Goal: Task Accomplishment & Management: Complete application form

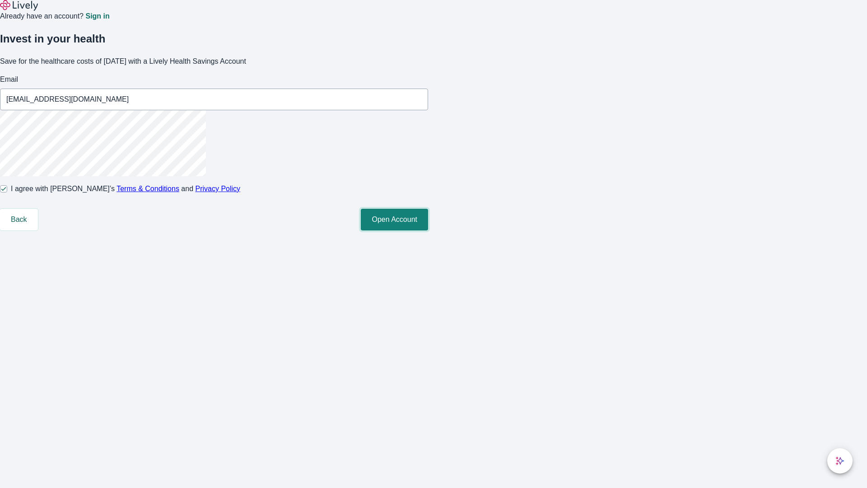
click at [428, 230] on button "Open Account" at bounding box center [394, 220] width 67 height 22
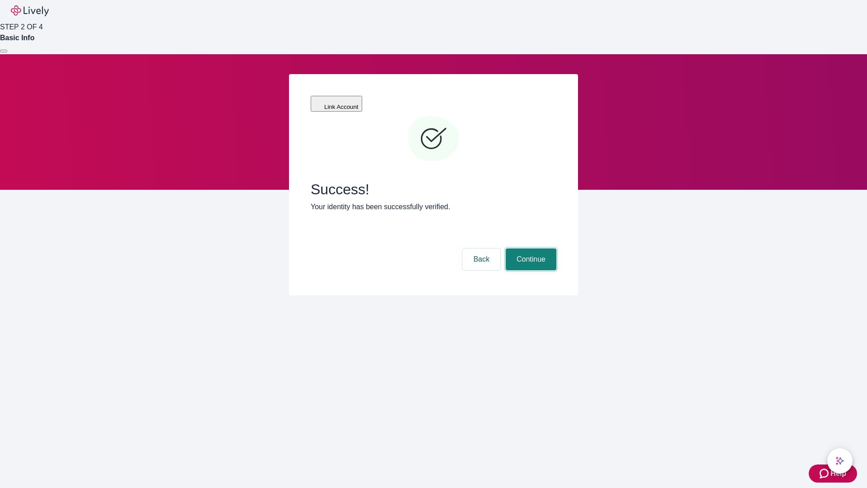
click at [530, 248] on button "Continue" at bounding box center [531, 259] width 51 height 22
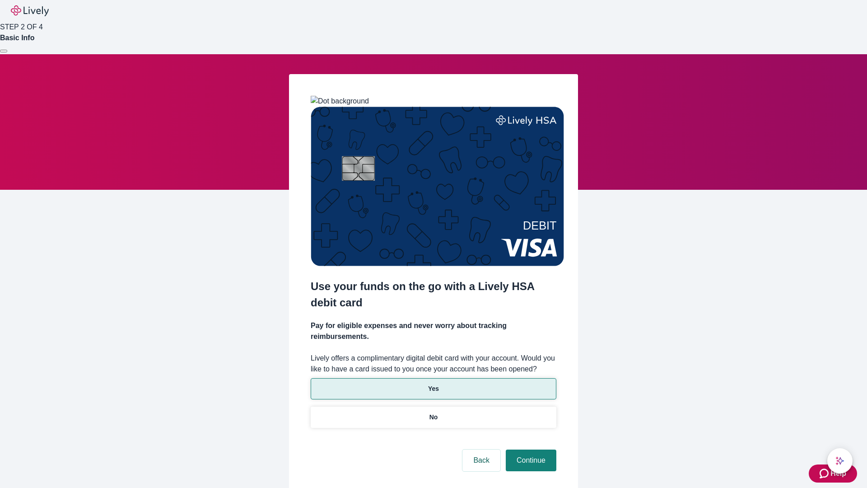
click at [433, 384] on p "Yes" at bounding box center [433, 388] width 11 height 9
click at [530, 449] on button "Continue" at bounding box center [531, 460] width 51 height 22
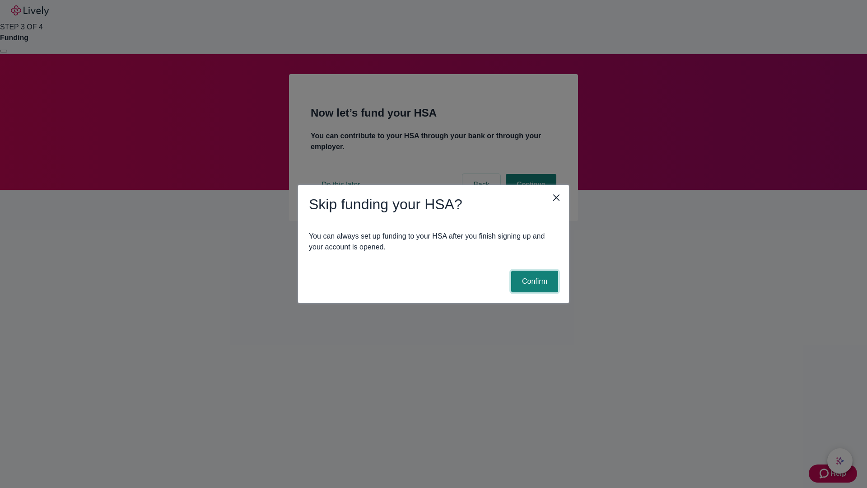
click at [533, 281] on button "Confirm" at bounding box center [534, 281] width 47 height 22
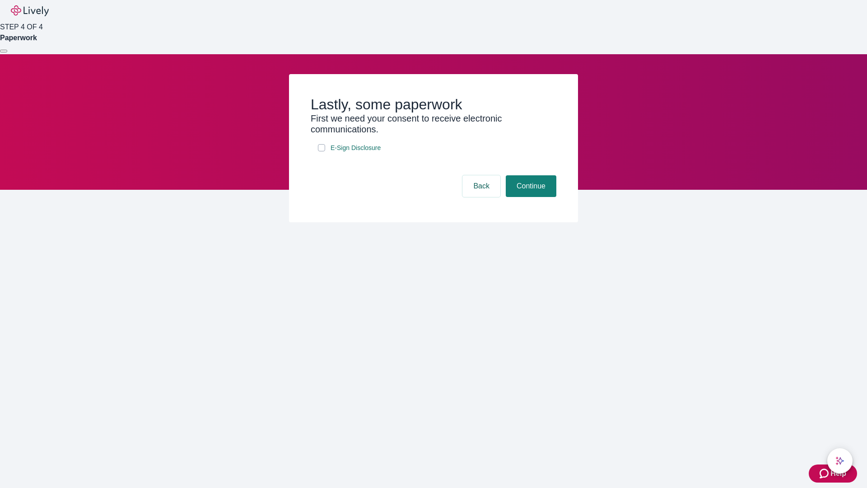
click at [321, 151] on input "E-Sign Disclosure" at bounding box center [321, 147] width 7 height 7
checkbox input "true"
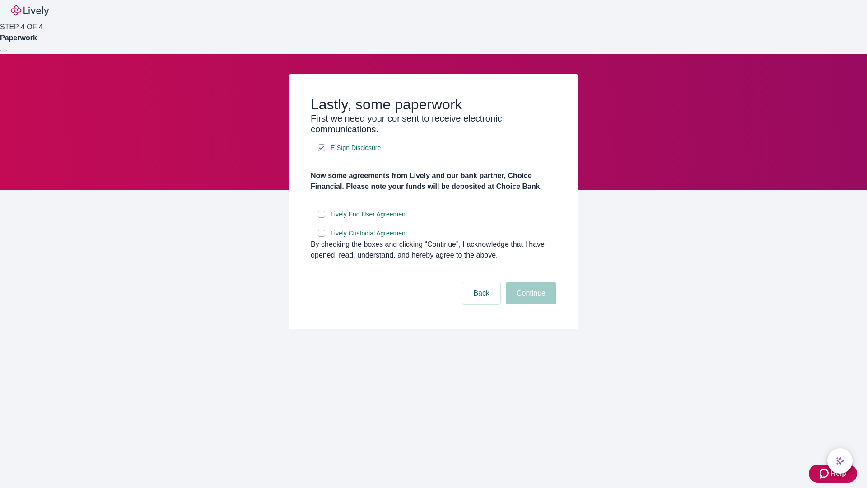
click at [321, 218] on input "Lively End User Agreement" at bounding box center [321, 213] width 7 height 7
checkbox input "true"
click at [321, 237] on input "Lively Custodial Agreement" at bounding box center [321, 232] width 7 height 7
checkbox input "true"
click at [530, 304] on button "Continue" at bounding box center [531, 293] width 51 height 22
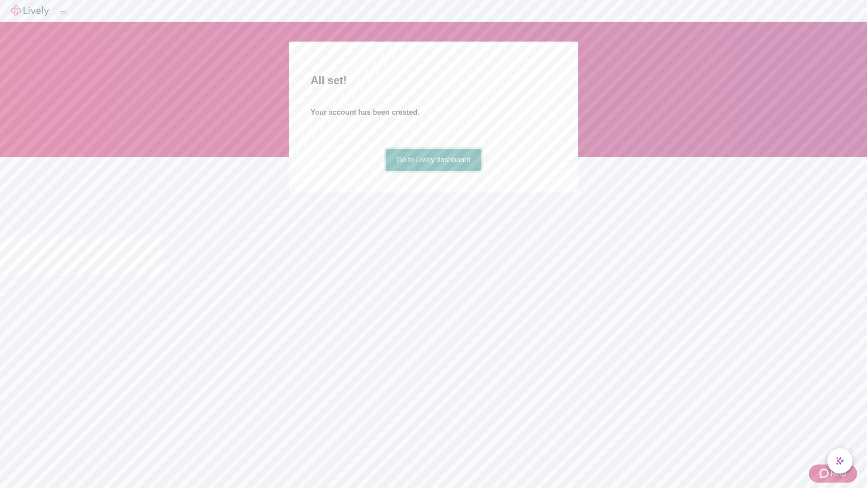
click at [433, 171] on link "Go to Lively dashboard" at bounding box center [434, 160] width 96 height 22
